Goal: Task Accomplishment & Management: Manage account settings

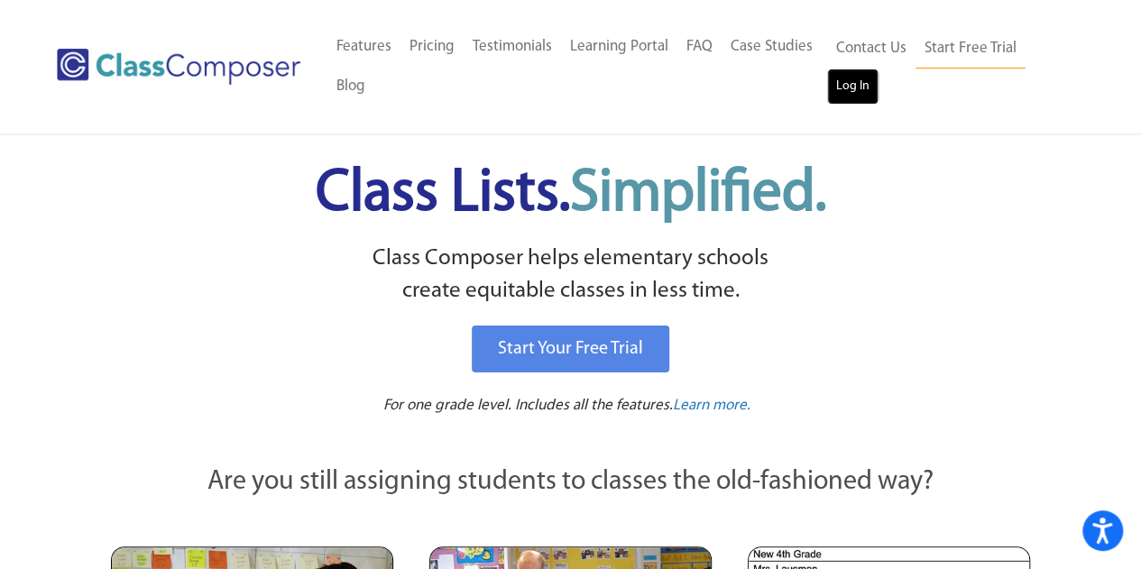
click at [851, 96] on link "Log In" at bounding box center [852, 87] width 51 height 36
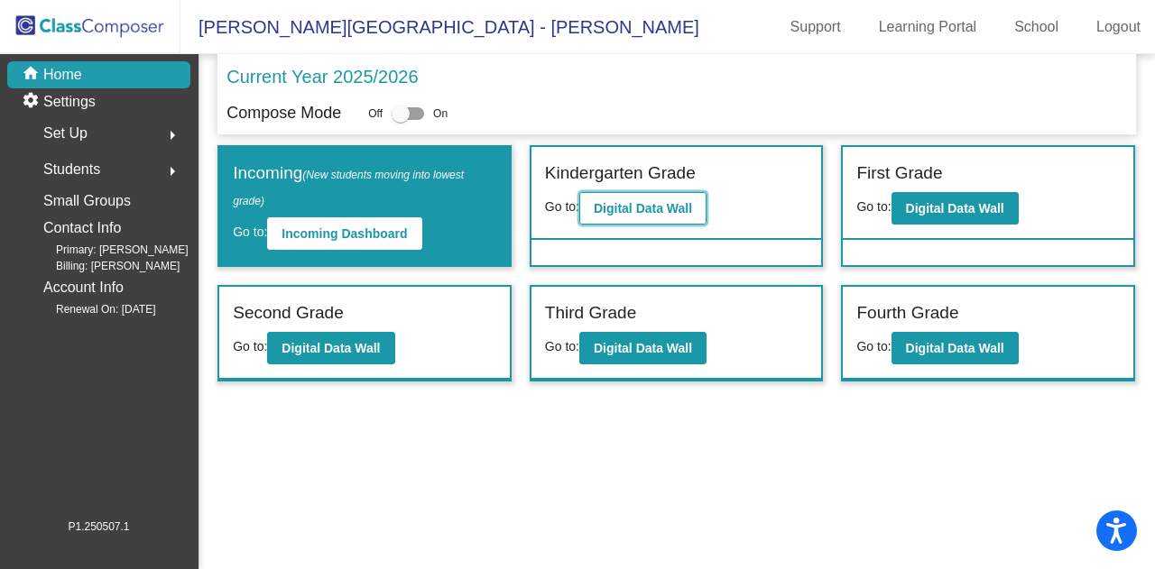
click at [672, 201] on b "Digital Data Wall" at bounding box center [643, 208] width 98 height 14
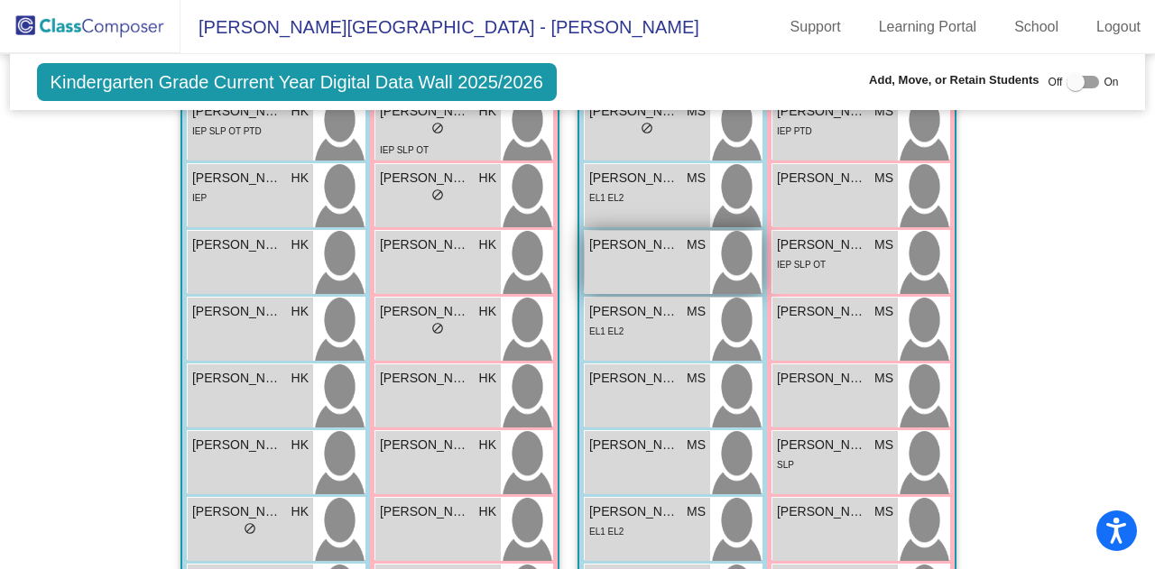
scroll to position [1353, 0]
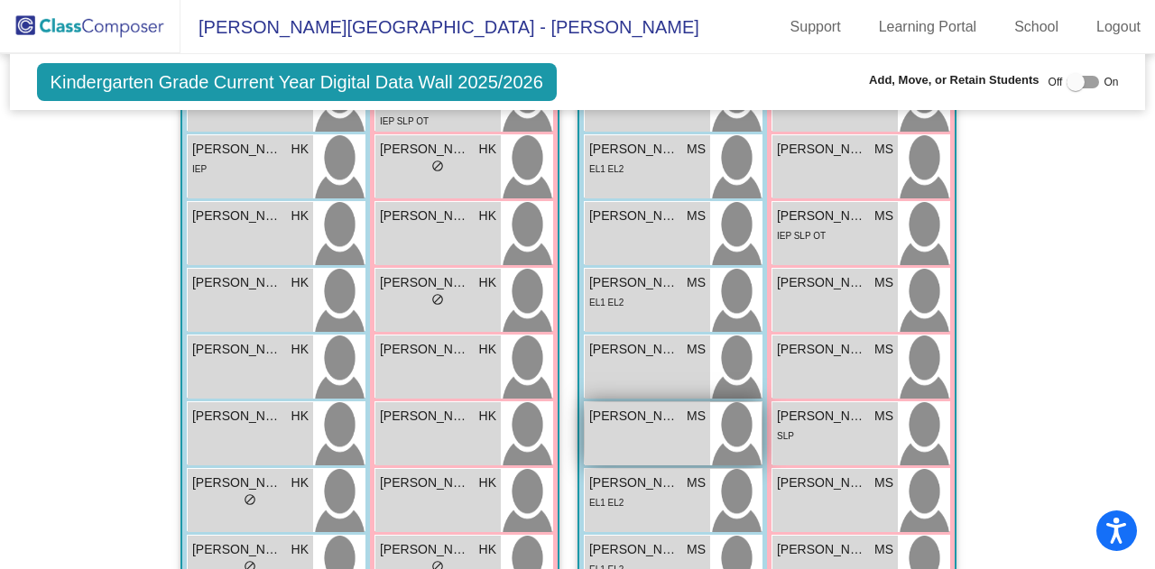
click at [643, 423] on div "Gael Urias Strand MS lock do_not_disturb_alt" at bounding box center [646, 433] width 125 height 63
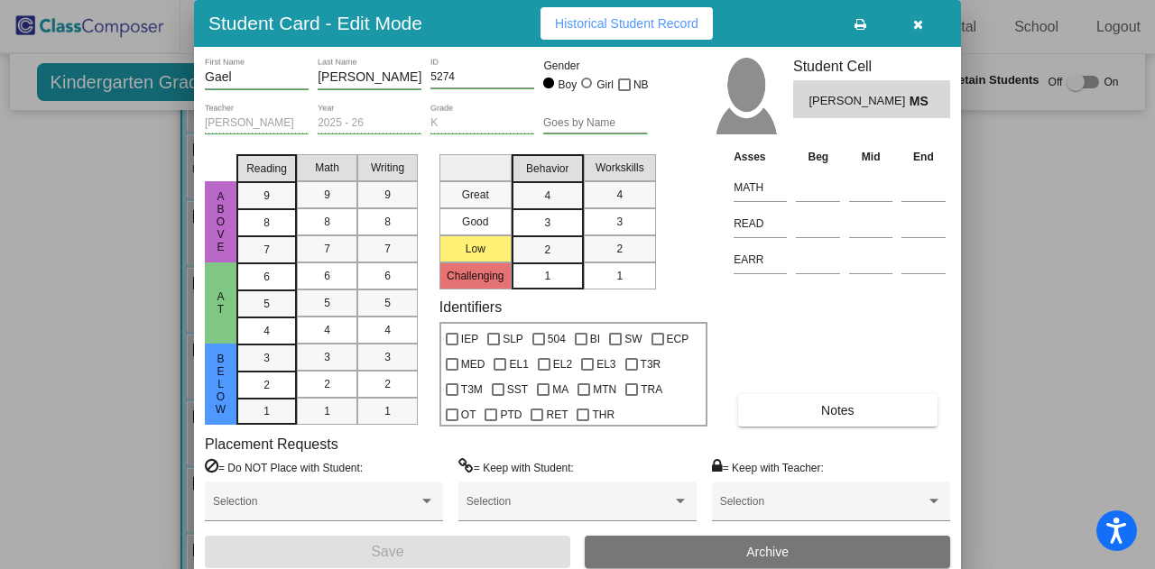
click at [921, 23] on icon "button" at bounding box center [918, 24] width 10 height 13
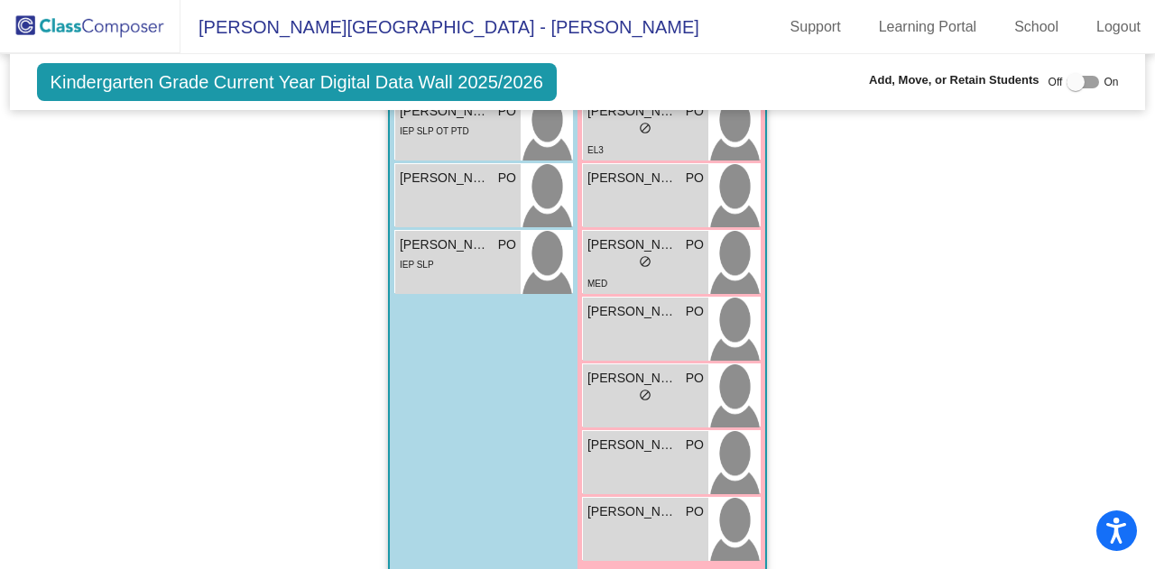
scroll to position [2464, 0]
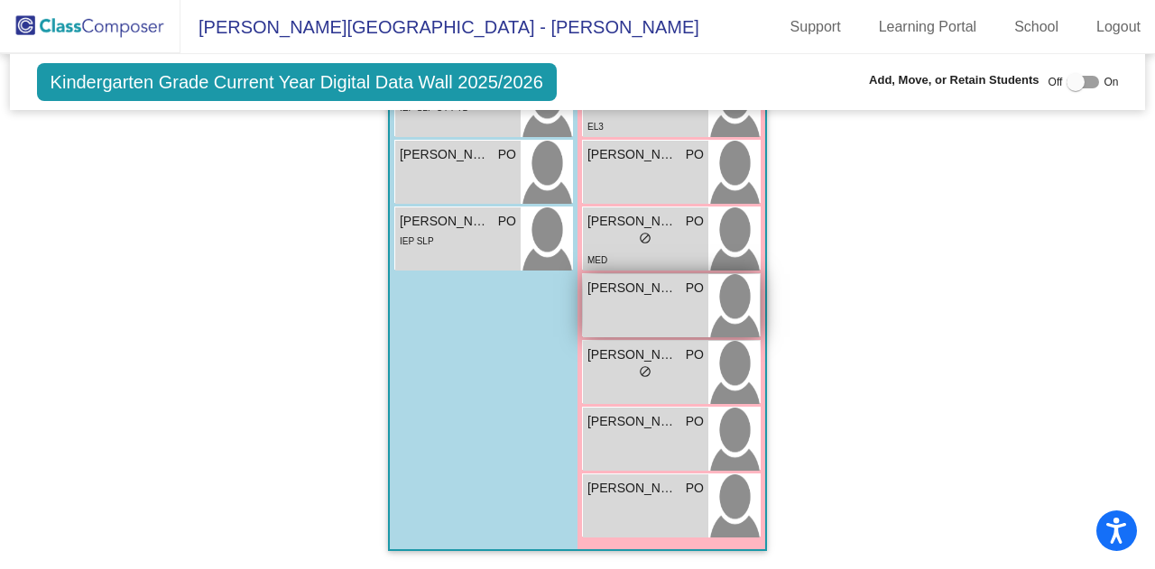
click at [610, 290] on div "Everly Tostenson PO lock do_not_disturb_alt" at bounding box center [645, 305] width 125 height 63
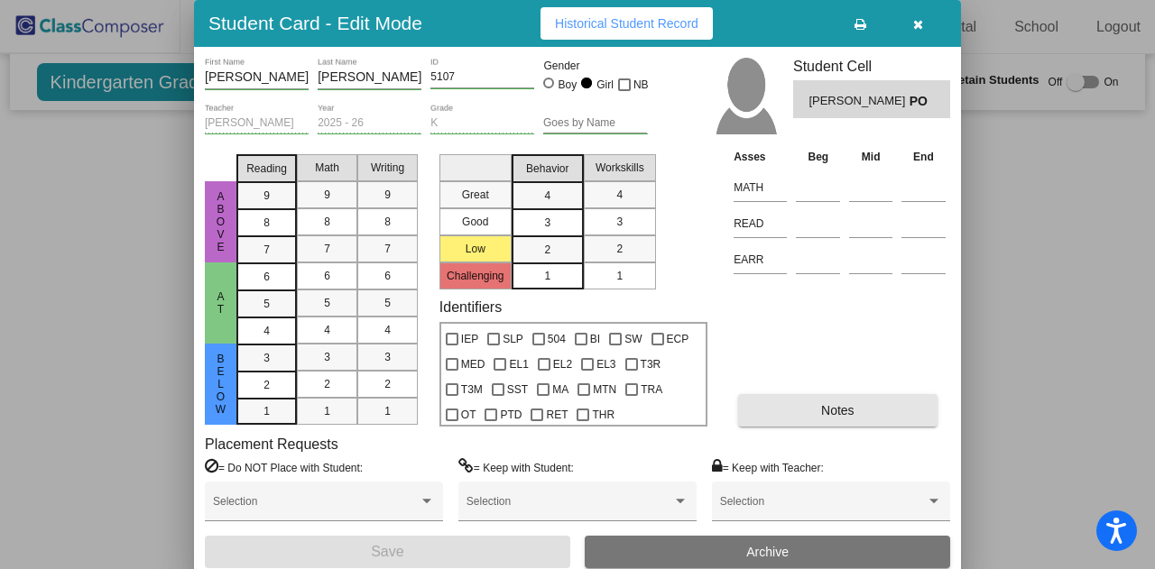
click at [878, 412] on button "Notes" at bounding box center [837, 410] width 198 height 32
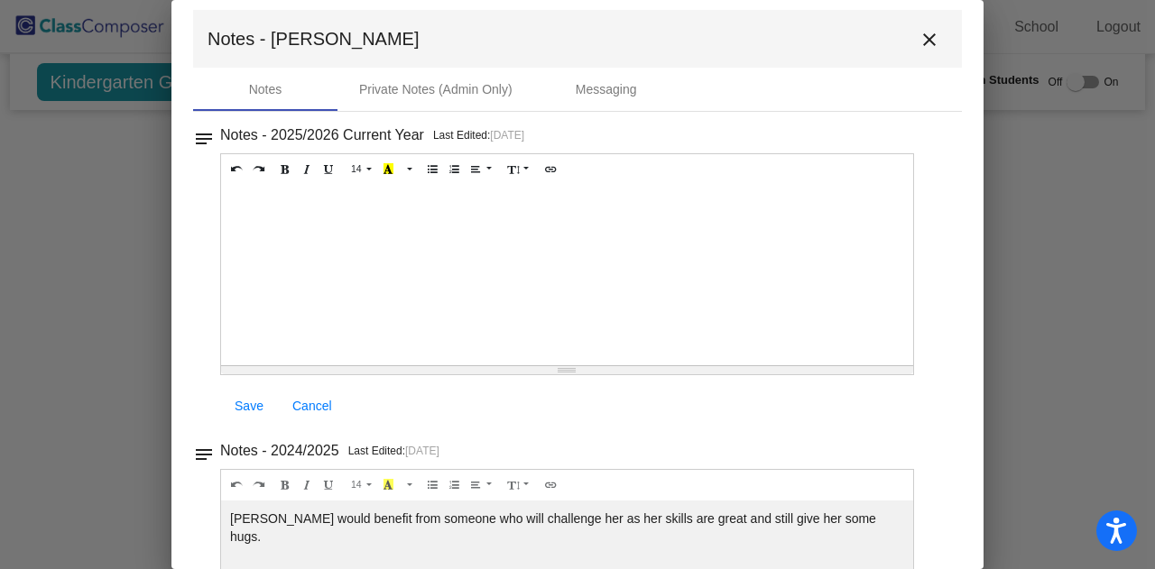
scroll to position [0, 0]
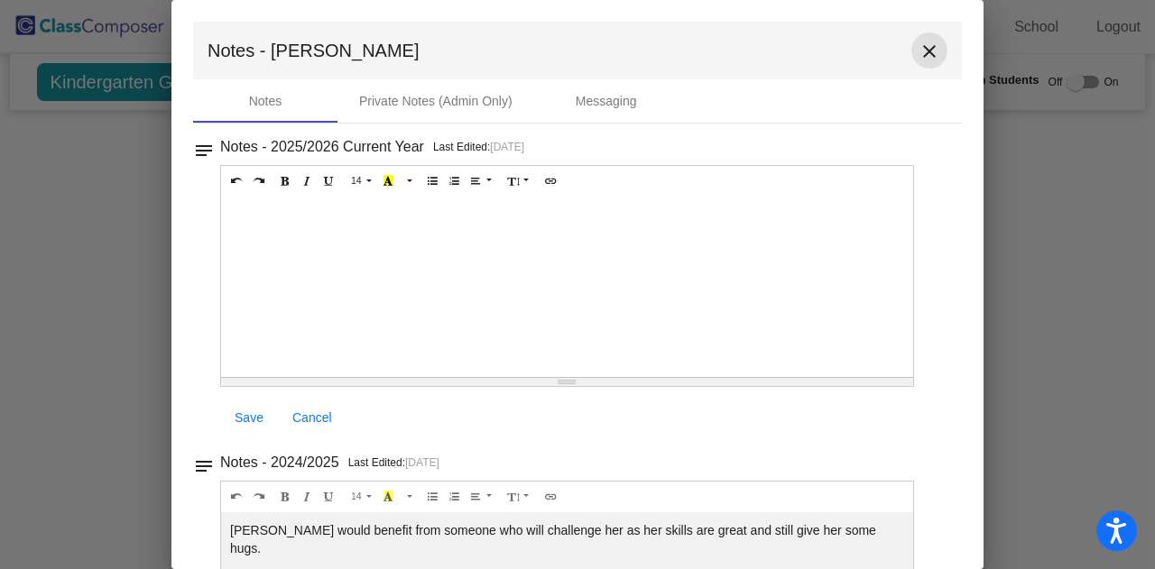
click at [921, 47] on mat-icon "close" at bounding box center [929, 52] width 22 height 22
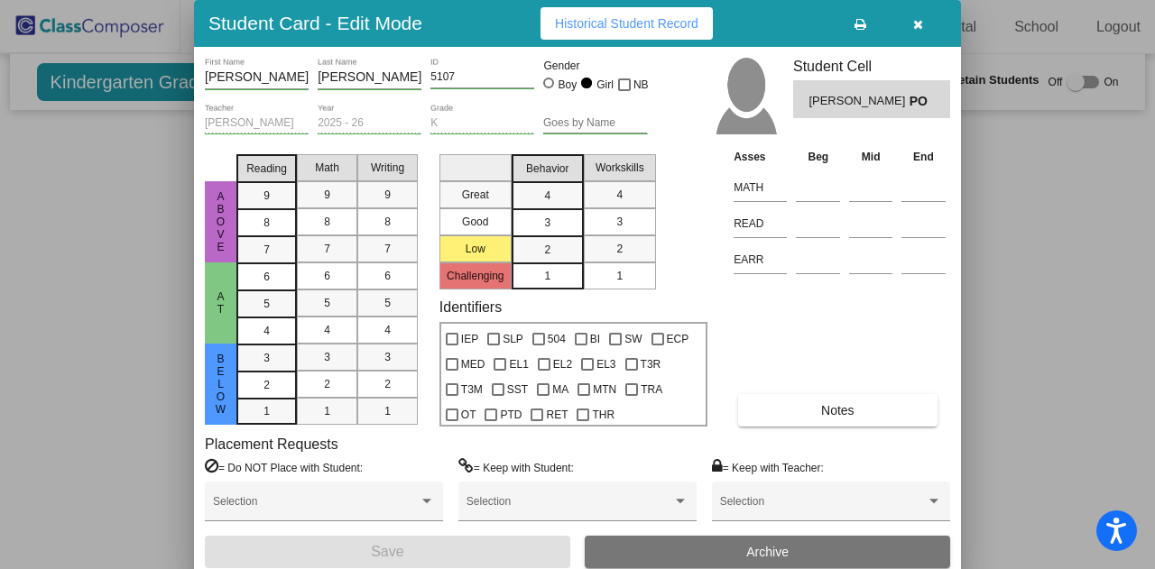
click at [920, 26] on icon "button" at bounding box center [918, 24] width 10 height 13
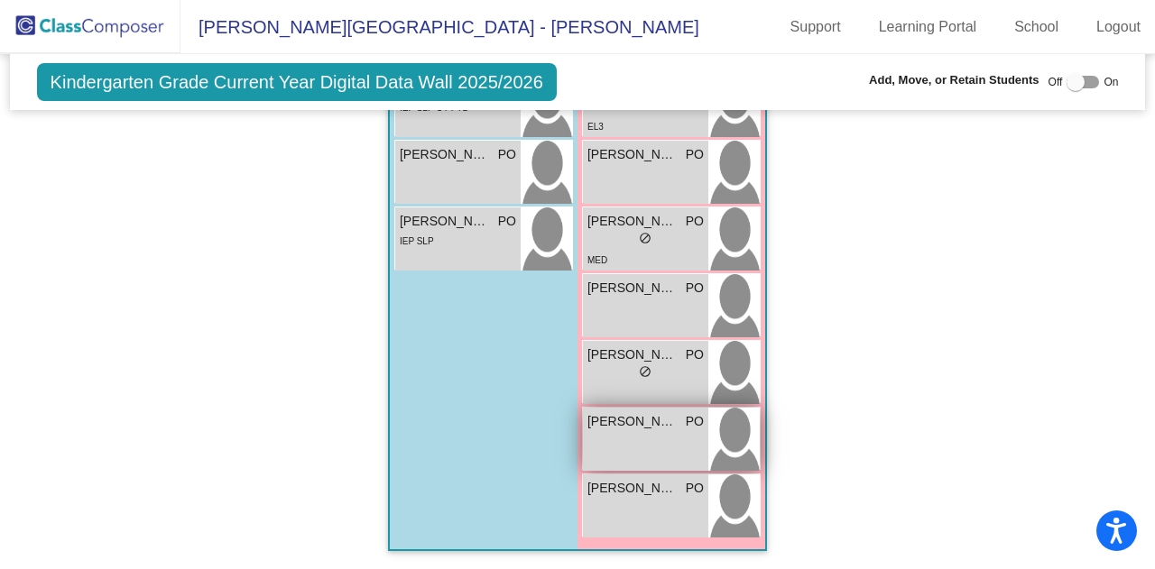
click at [653, 429] on div "Perri Teichert PO lock do_not_disturb_alt" at bounding box center [645, 439] width 125 height 63
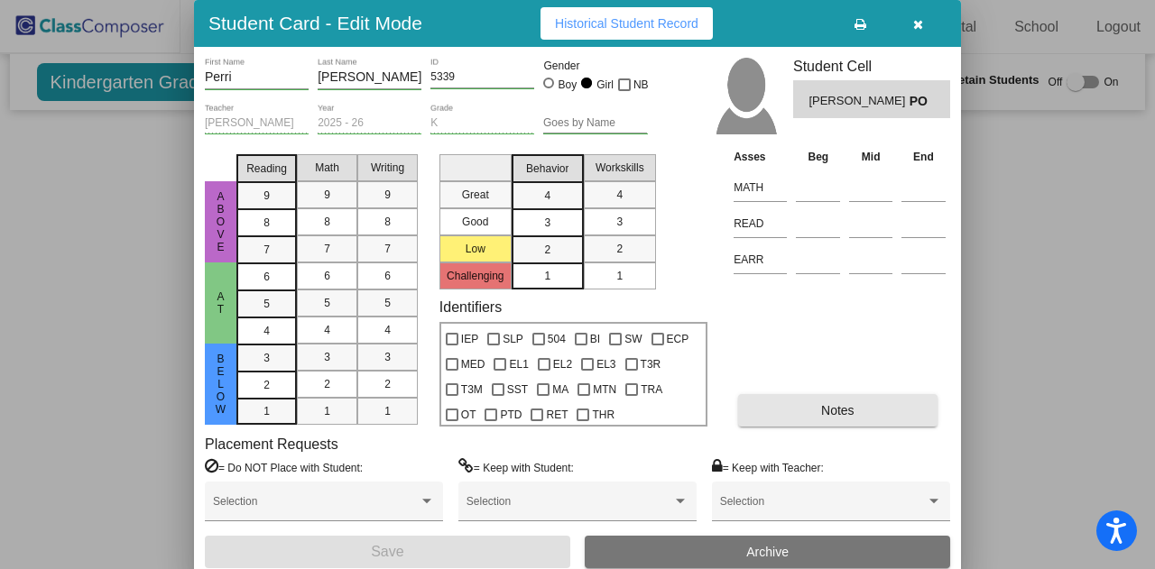
click at [835, 405] on span "Notes" at bounding box center [837, 410] width 33 height 14
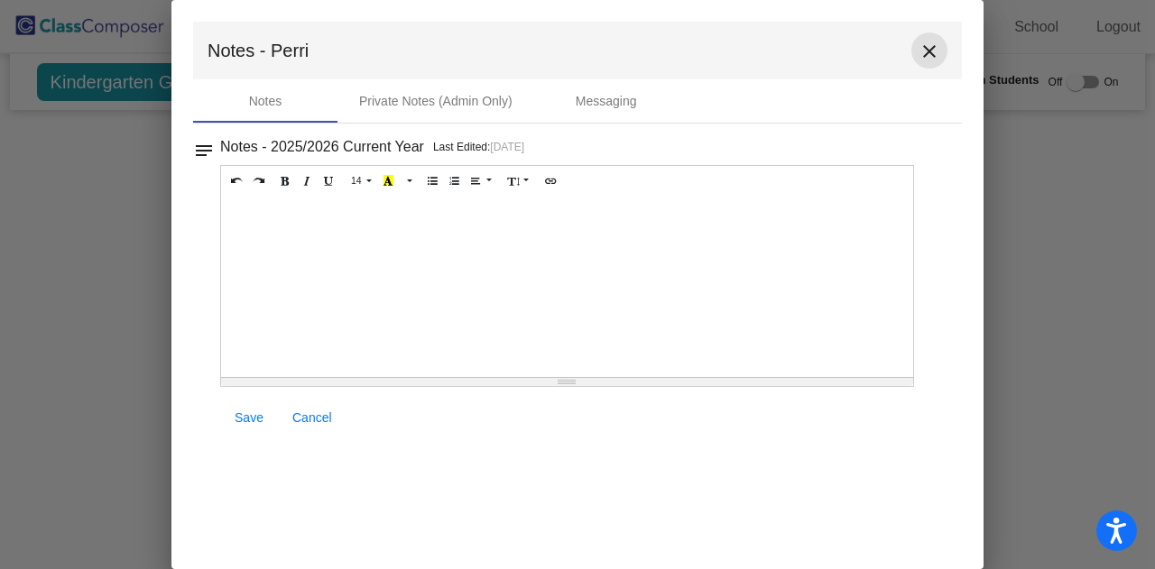
click at [934, 47] on mat-icon "close" at bounding box center [929, 52] width 22 height 22
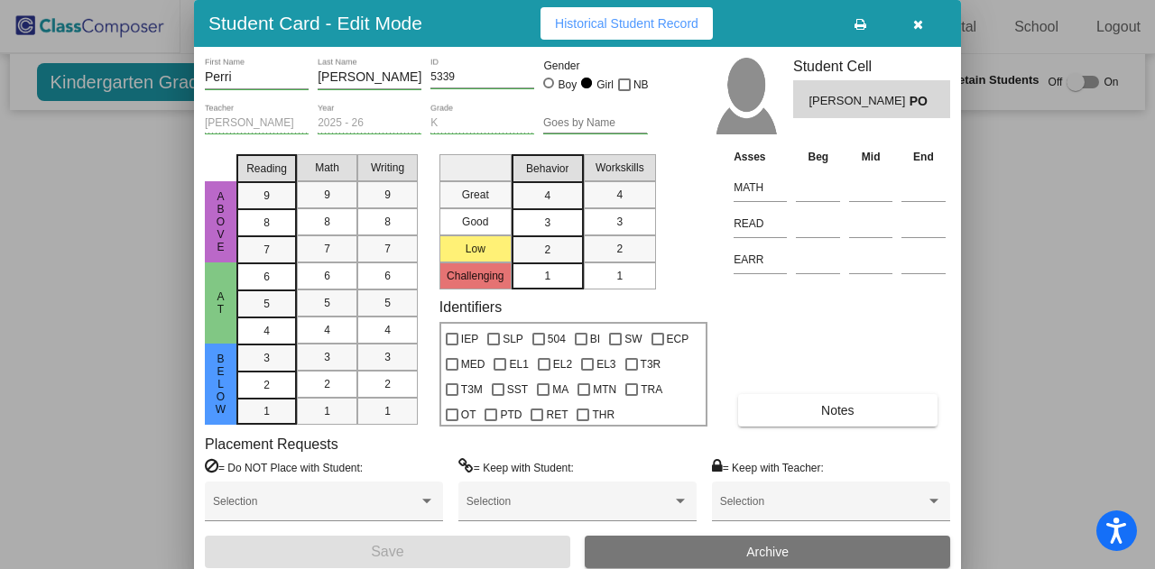
click at [916, 16] on span "button" at bounding box center [918, 23] width 10 height 14
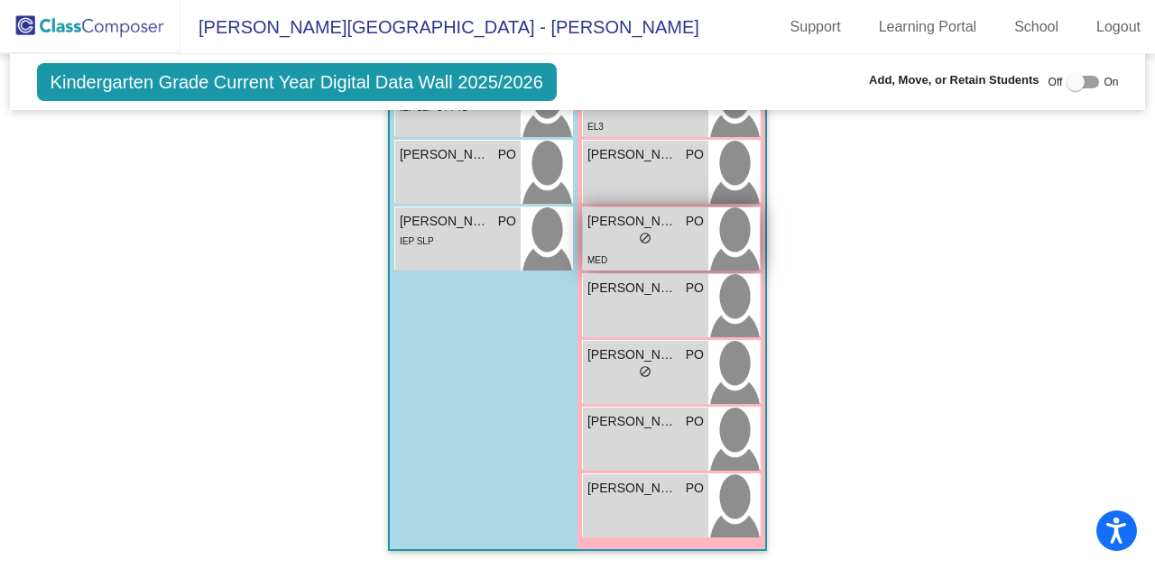
click at [624, 235] on div "lock do_not_disturb_alt" at bounding box center [645, 240] width 116 height 19
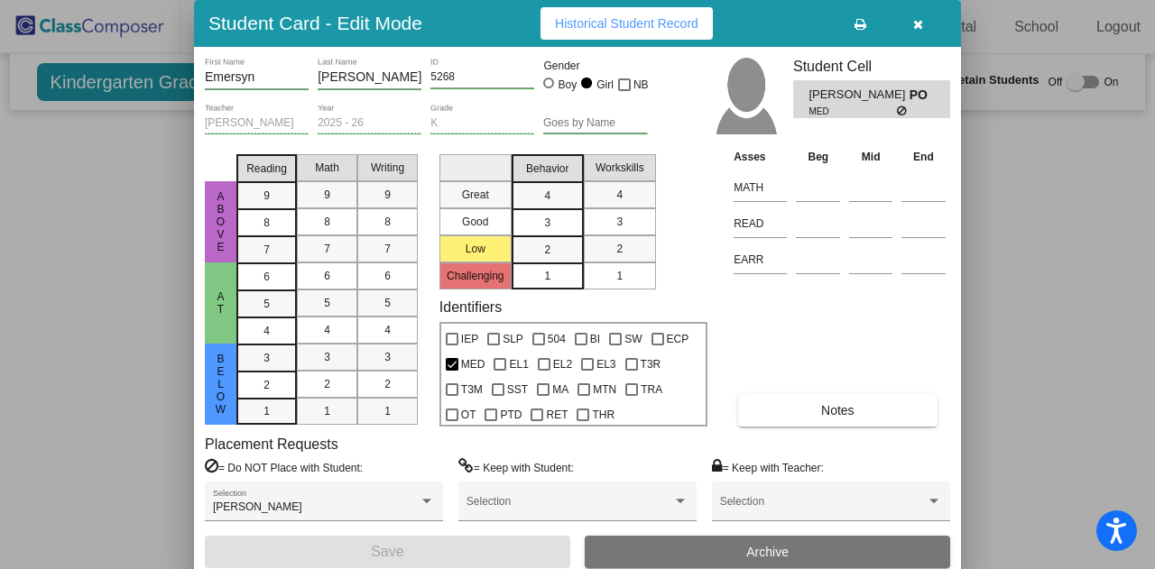
click at [857, 411] on button "Notes" at bounding box center [837, 410] width 198 height 32
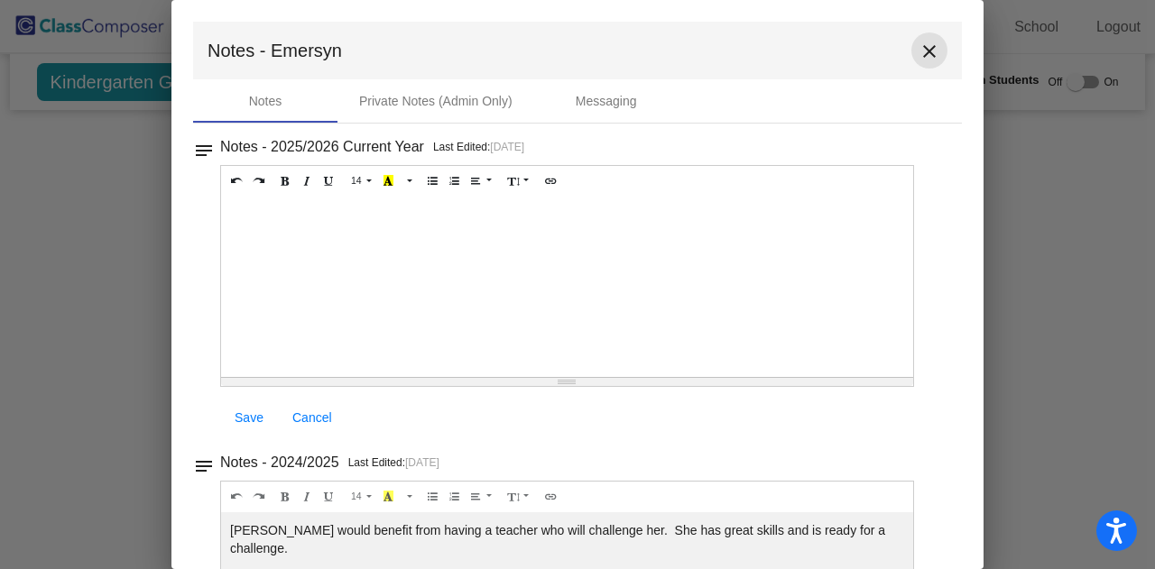
click at [924, 53] on mat-icon "close" at bounding box center [929, 52] width 22 height 22
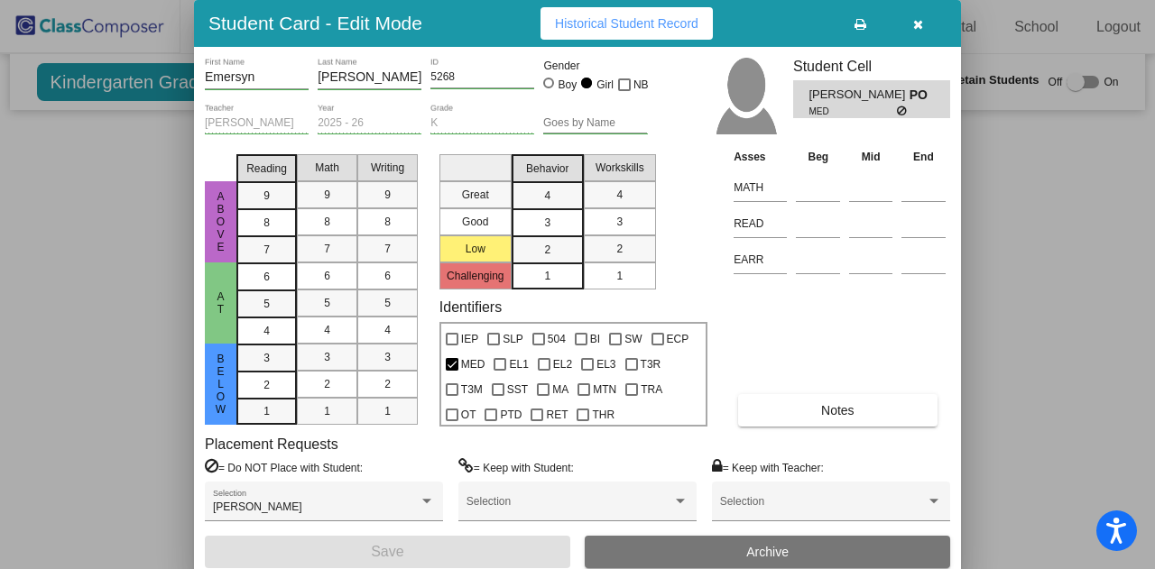
click at [922, 26] on button "button" at bounding box center [917, 23] width 58 height 32
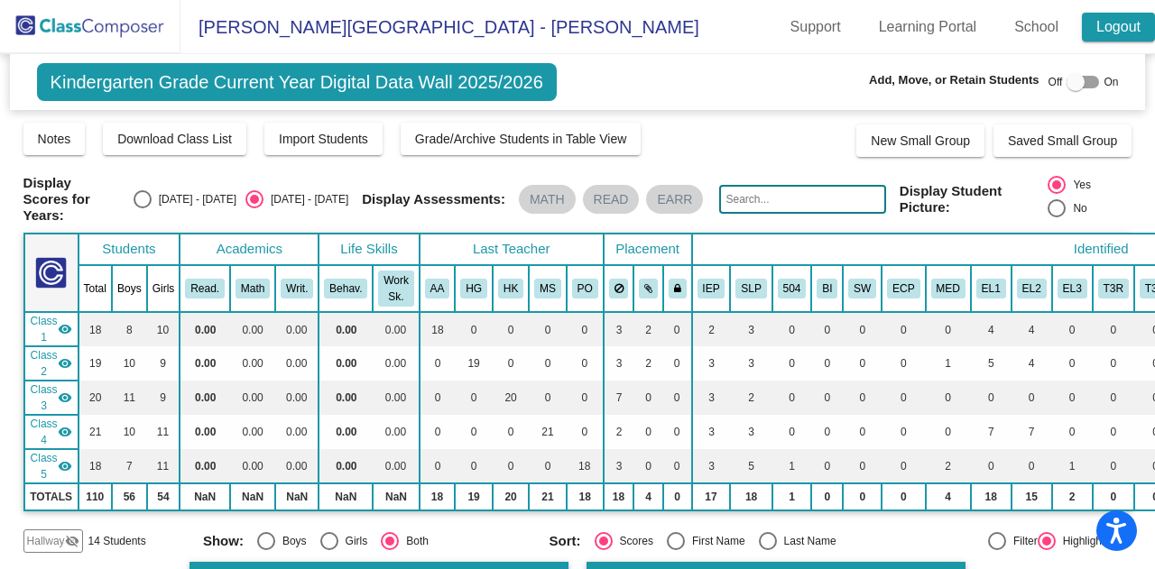
click at [1127, 28] on link "Logout" at bounding box center [1117, 27] width 73 height 29
